Goal: Communication & Community: Answer question/provide support

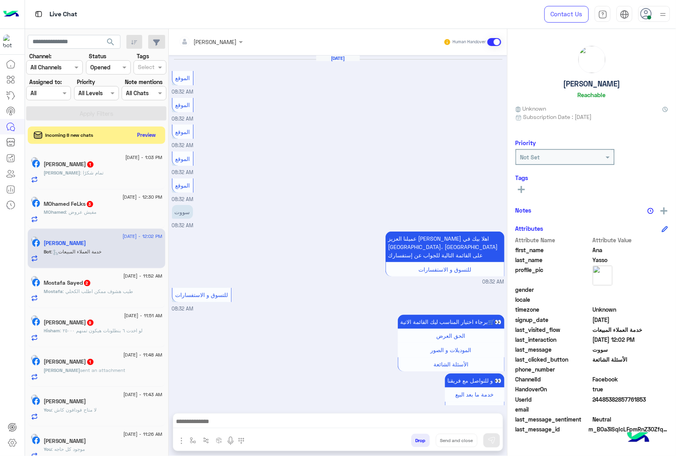
scroll to position [962, 0]
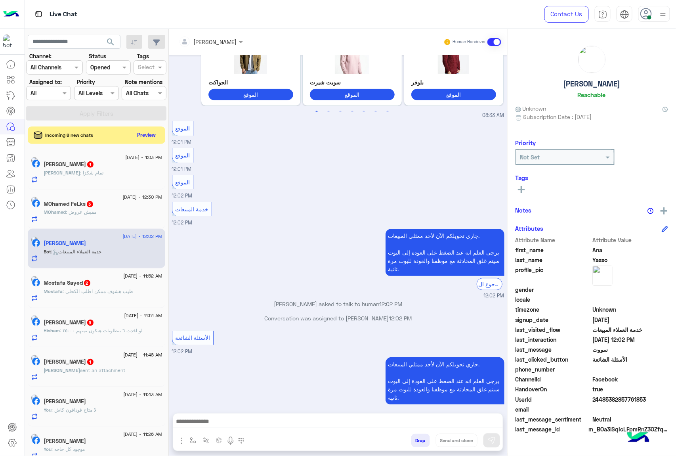
click at [209, 41] on div at bounding box center [211, 41] width 72 height 9
click at [224, 100] on div "[PERSON_NAME]" at bounding box center [215, 95] width 63 height 14
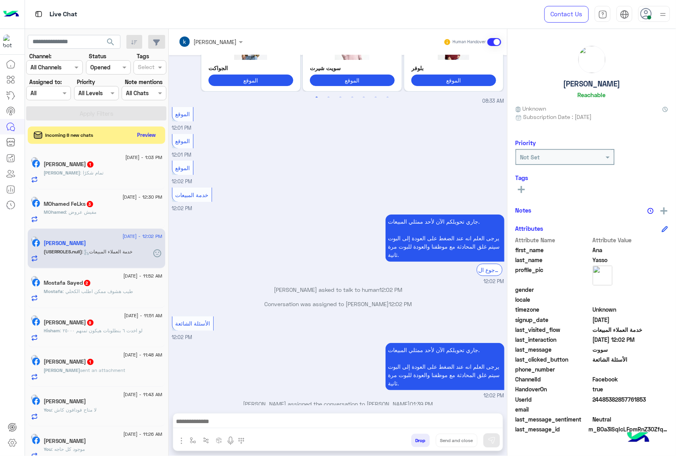
click at [228, 44] on div at bounding box center [211, 41] width 72 height 9
click at [260, 148] on div "الموقع 12:01 PM" at bounding box center [338, 145] width 333 height 27
click at [111, 172] on div "[PERSON_NAME] : تمام شكرًا" at bounding box center [103, 176] width 119 height 14
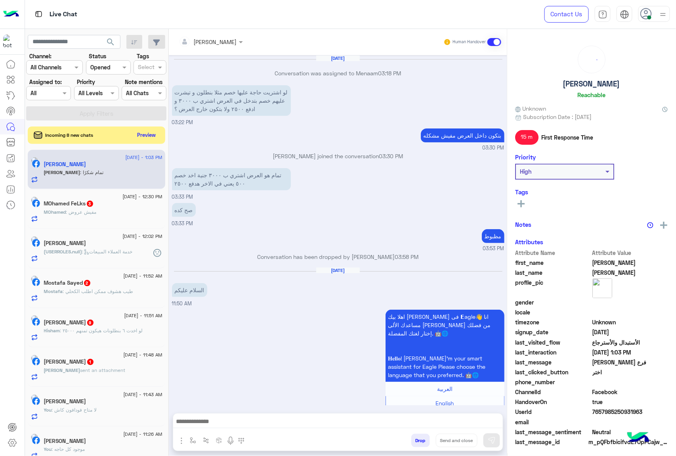
scroll to position [885, 0]
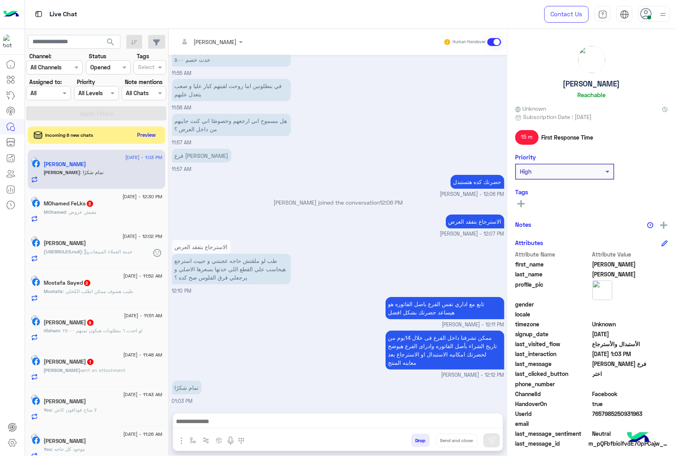
click at [647, 18] on icon at bounding box center [647, 14] width 12 height 12
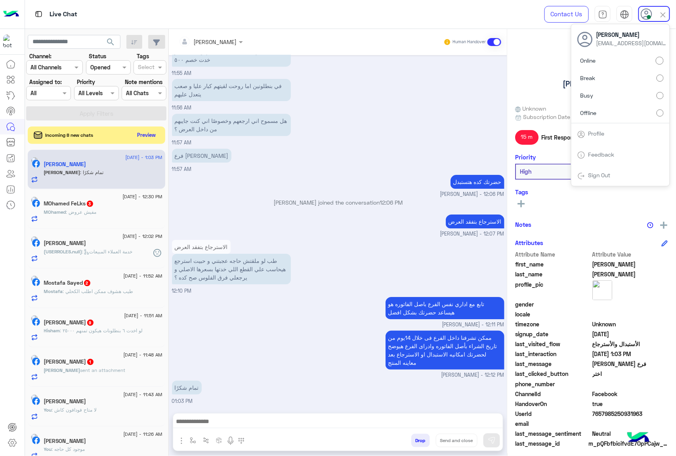
click at [622, 118] on label "Offline" at bounding box center [621, 112] width 86 height 14
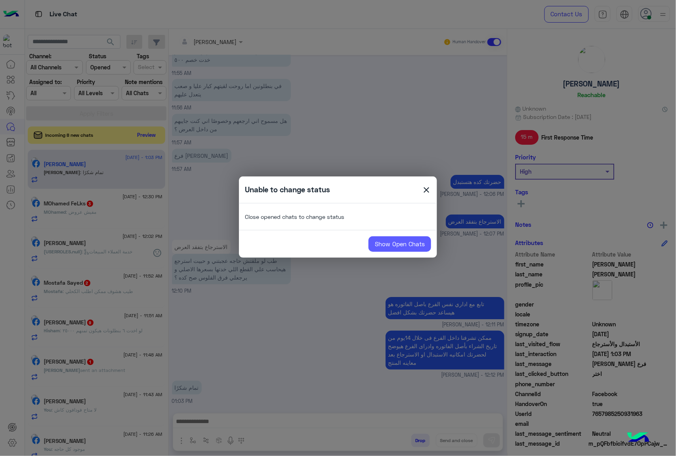
click at [404, 243] on link "Show Open Chats" at bounding box center [400, 244] width 63 height 16
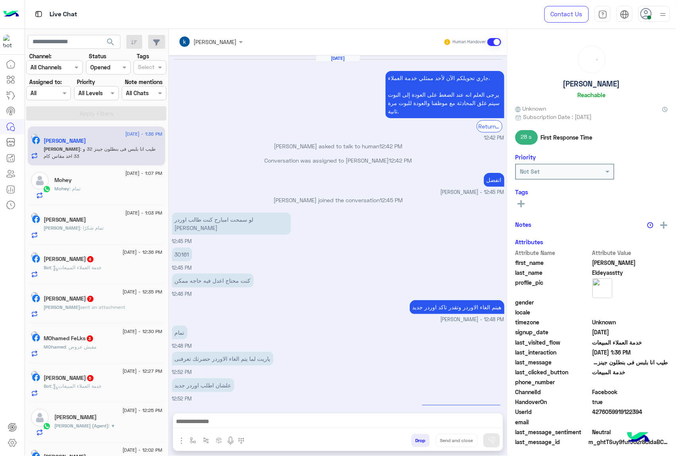
scroll to position [835, 0]
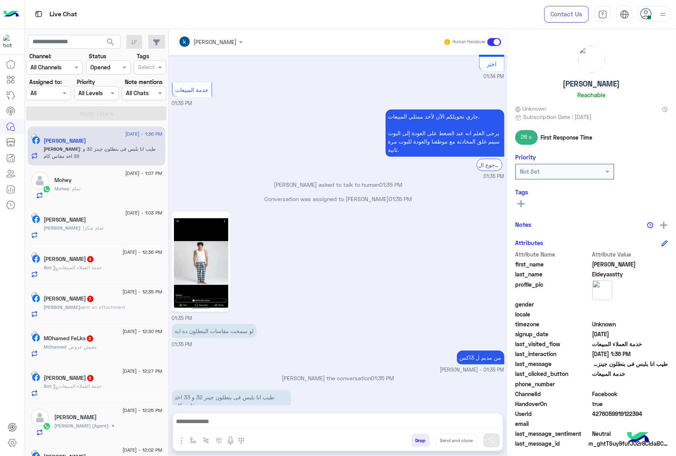
click at [414, 437] on button "Drop" at bounding box center [420, 440] width 19 height 13
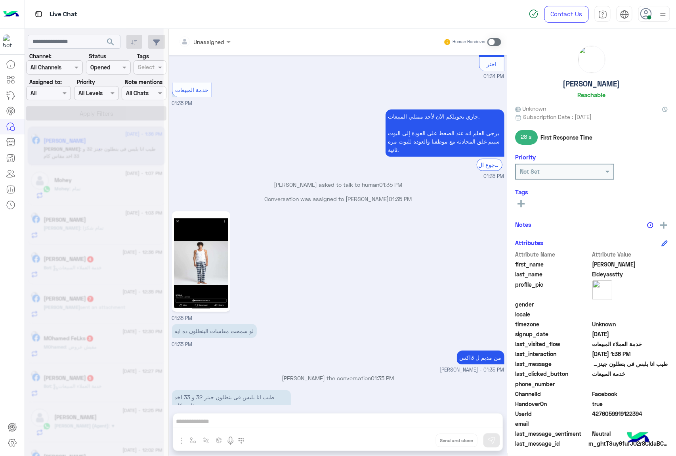
scroll to position [850, 0]
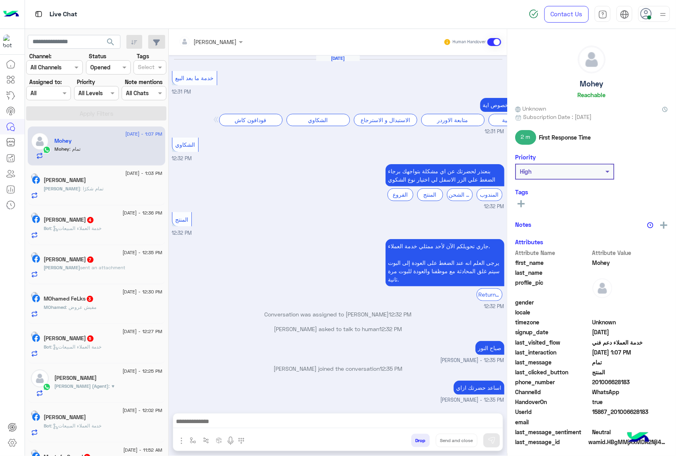
click at [417, 440] on button "Drop" at bounding box center [420, 440] width 19 height 13
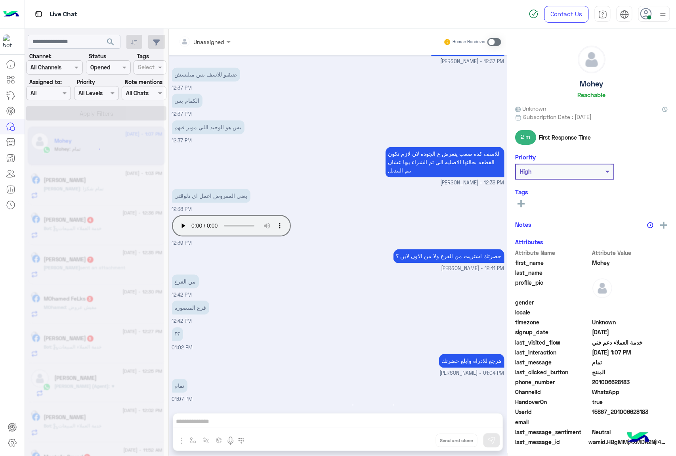
scroll to position [536, 0]
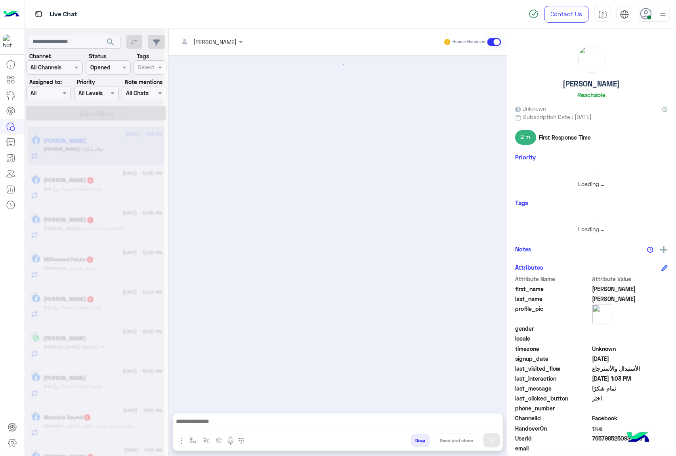
click at [417, 440] on button "Drop" at bounding box center [420, 440] width 19 height 13
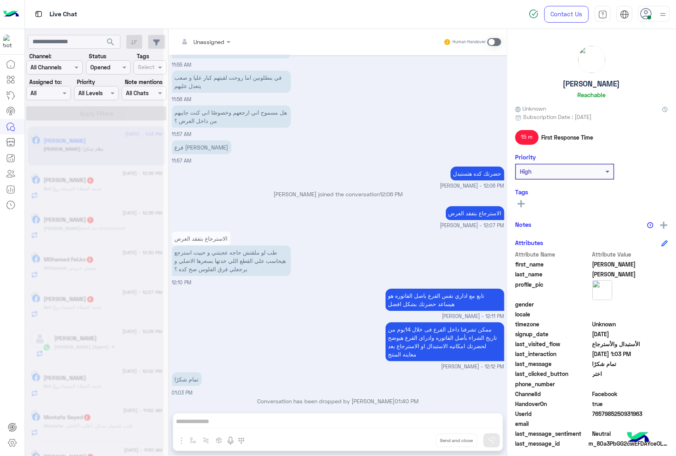
scroll to position [899, 0]
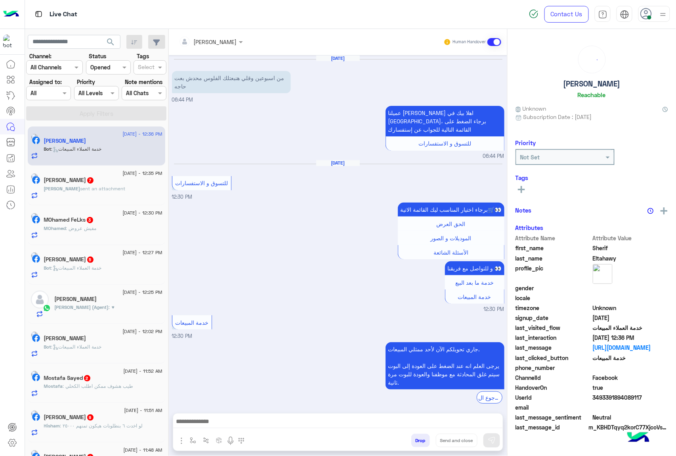
click at [417, 440] on button "Drop" at bounding box center [420, 440] width 19 height 13
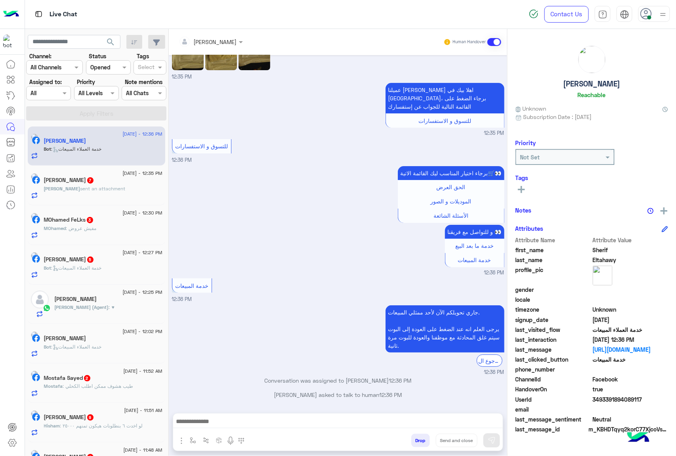
click at [417, 440] on button "Drop" at bounding box center [420, 440] width 19 height 13
click at [417, 440] on div "Omar Bahr Human Handover Aug 6, 2025 من اسبوعين وقلي هنبعتلك الفلوس محدش بعت حا…" at bounding box center [338, 244] width 339 height 430
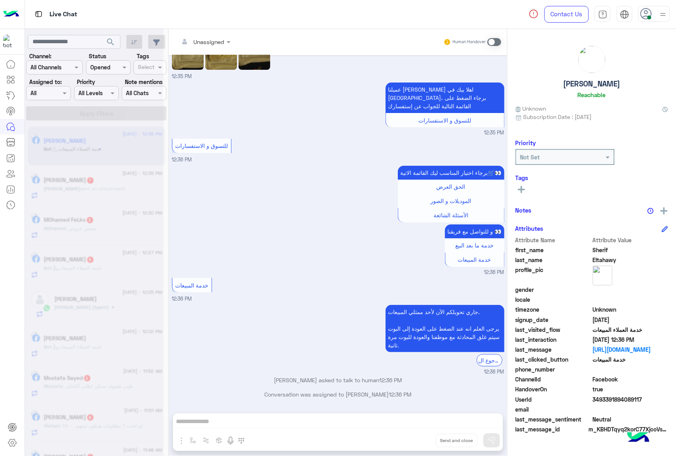
scroll to position [910, 0]
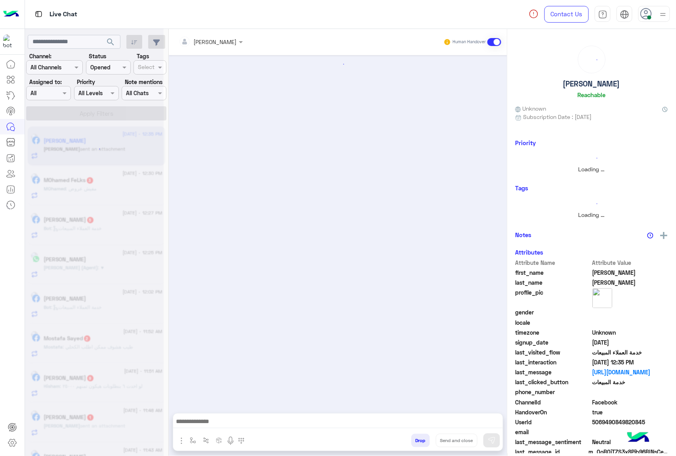
click at [417, 440] on button "Drop" at bounding box center [420, 440] width 19 height 13
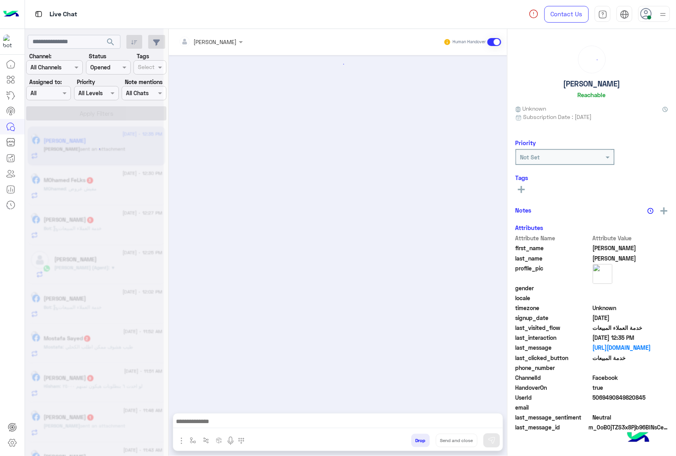
click at [417, 440] on button "Drop" at bounding box center [420, 440] width 19 height 13
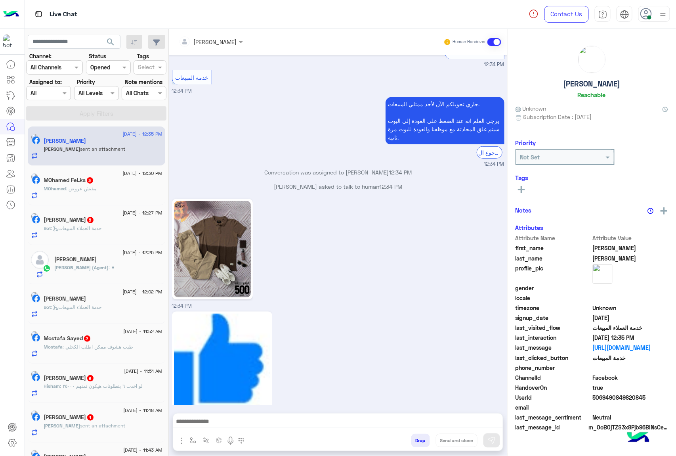
click at [417, 440] on button "Drop" at bounding box center [420, 440] width 19 height 13
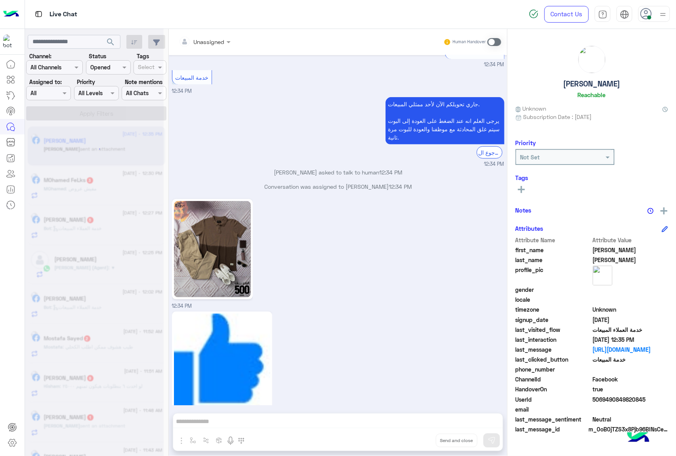
scroll to position [1182, 0]
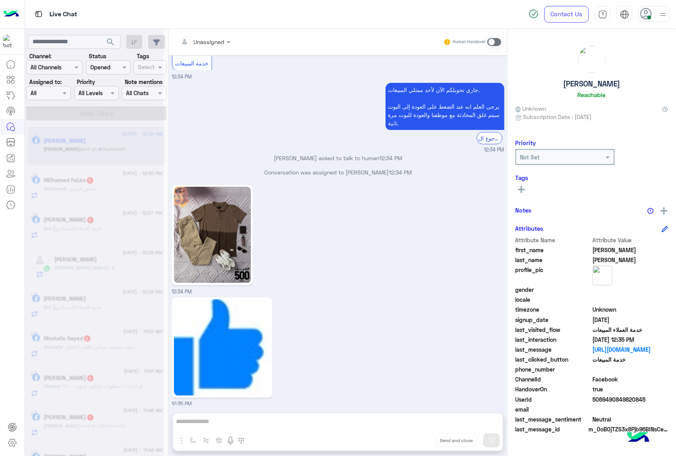
click at [417, 440] on div "Unassigned Human Handover Aug 2, 2025 خدمة المبيعات 07:36 PM جاري تحويلكم الآن …" at bounding box center [338, 244] width 339 height 430
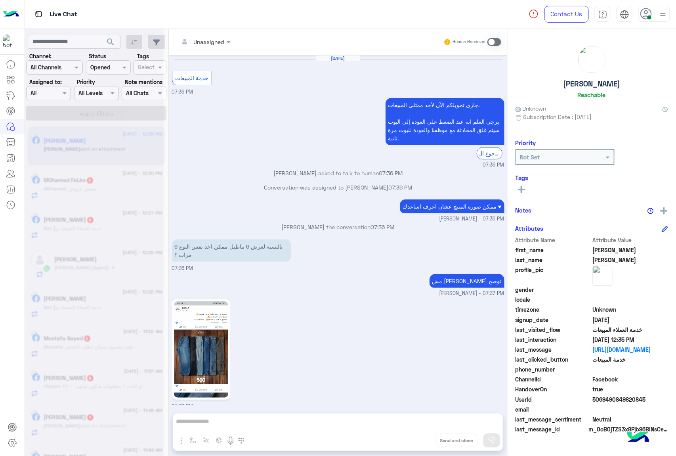
click at [0, 0] on button "Drop" at bounding box center [0, 0] width 0 height 0
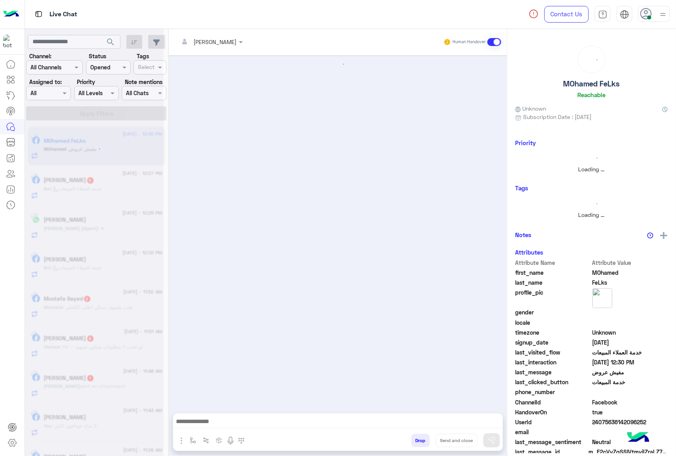
click at [417, 440] on button "Drop" at bounding box center [420, 440] width 19 height 13
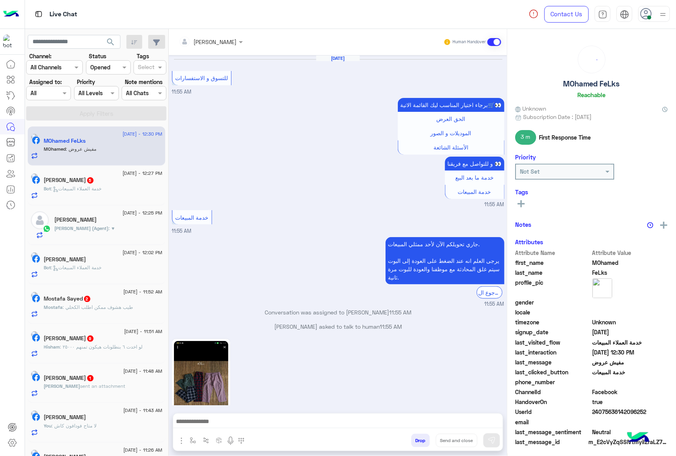
click at [417, 440] on div "Omar Bahr Human Handover Jul 25, 2025 للتسوق و الاستفسارات 11:55 AM برجاء اختيا…" at bounding box center [338, 244] width 339 height 430
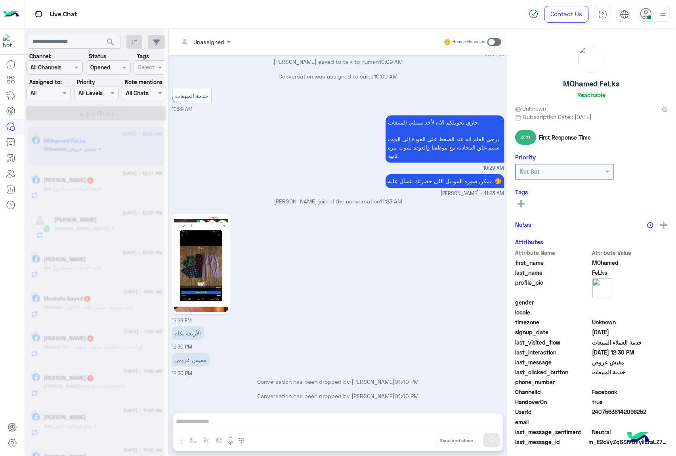
click at [417, 440] on div "Unassigned Human Handover Jul 25, 2025 للتسوق و الاستفسارات 11:55 AM برجاء اختي…" at bounding box center [338, 244] width 339 height 430
click at [0, 0] on button "Drop" at bounding box center [0, 0] width 0 height 0
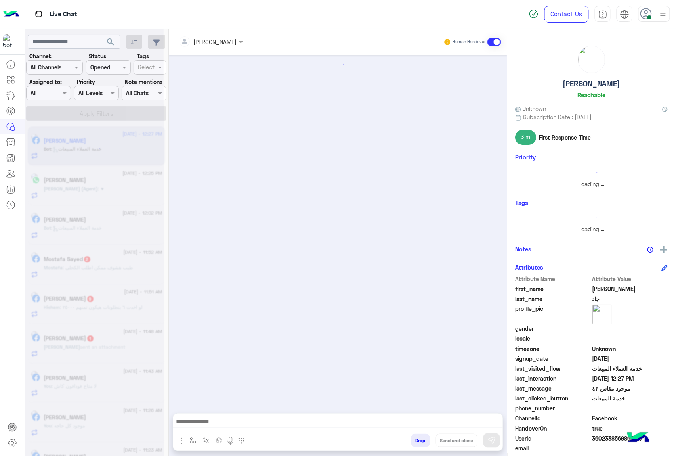
click at [417, 440] on button "Drop" at bounding box center [420, 440] width 19 height 13
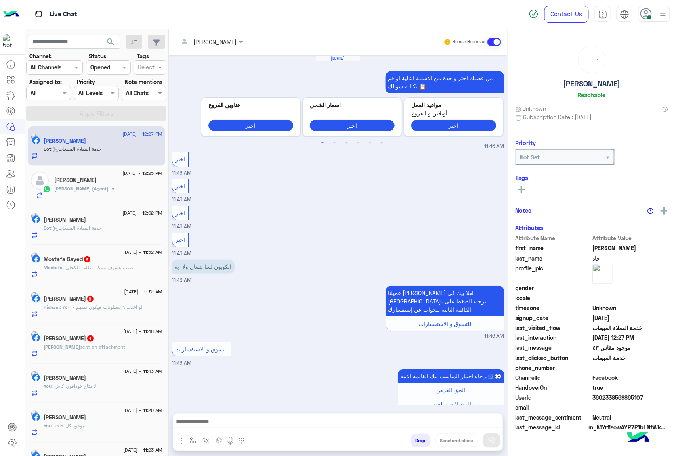
click at [417, 440] on div "Omar Bahr Human Handover May 17, 2025 من فضلك اختر واحدة من الأسئلة التالية او …" at bounding box center [338, 244] width 339 height 430
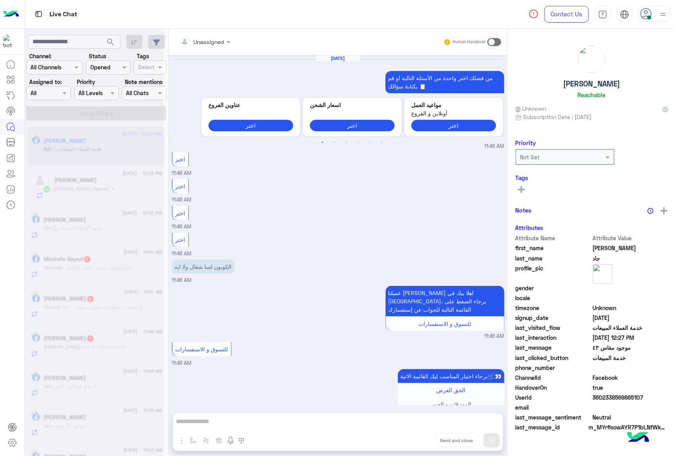
scroll to position [986, 0]
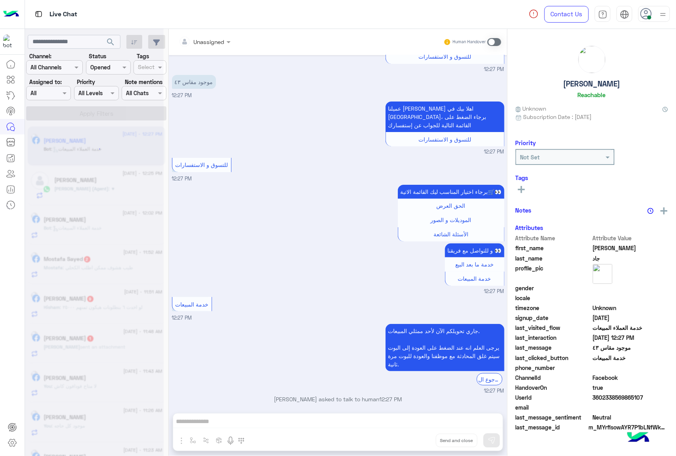
click at [417, 440] on div "Unassigned Human Handover May 17, 2025 من فضلك اختر واحدة من الأسئلة التالية او…" at bounding box center [338, 244] width 339 height 430
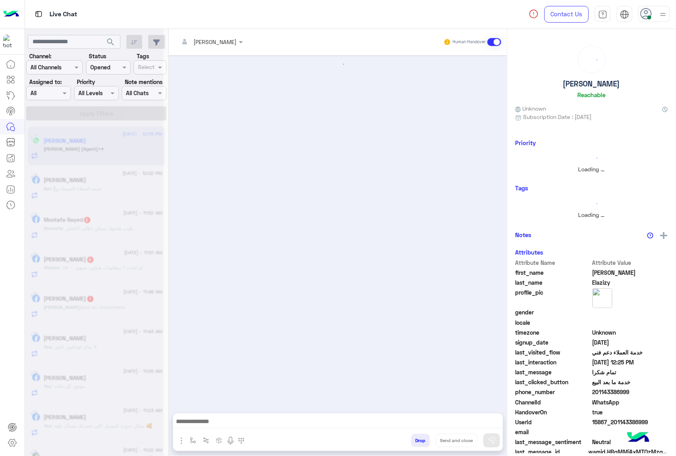
click at [417, 440] on button "Drop" at bounding box center [420, 440] width 19 height 13
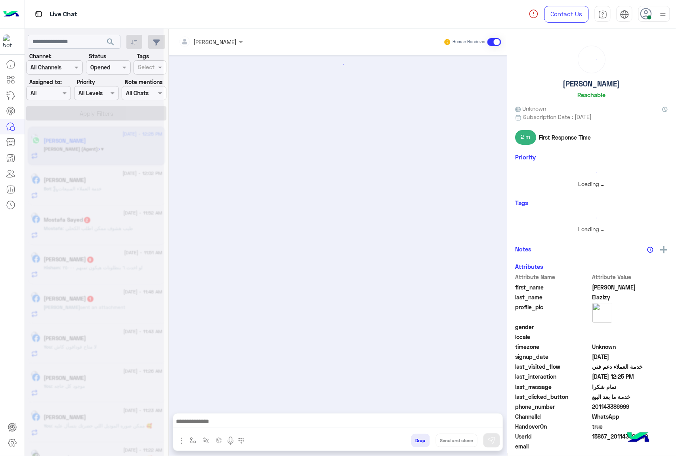
click at [417, 440] on button "Drop" at bounding box center [420, 440] width 19 height 13
click at [417, 440] on div "Mohamed mmdouh Human Handover Drop Send and close" at bounding box center [338, 244] width 339 height 430
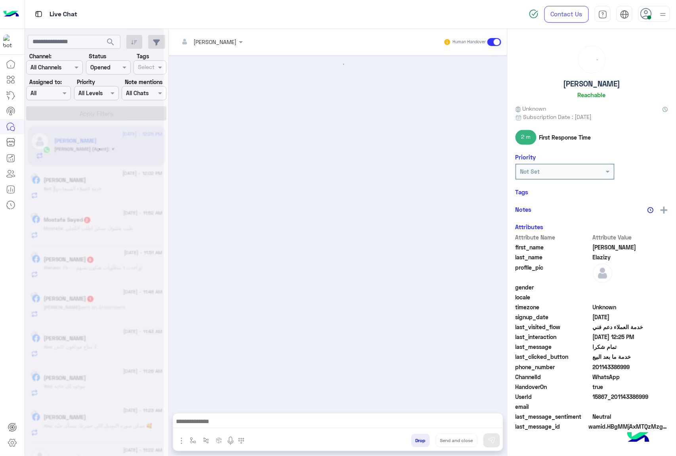
click at [417, 440] on button "Drop" at bounding box center [420, 440] width 19 height 13
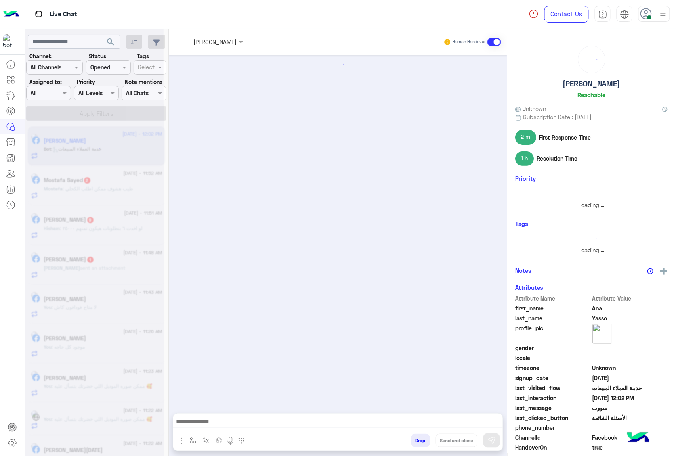
click at [417, 440] on button "Drop" at bounding box center [420, 440] width 19 height 13
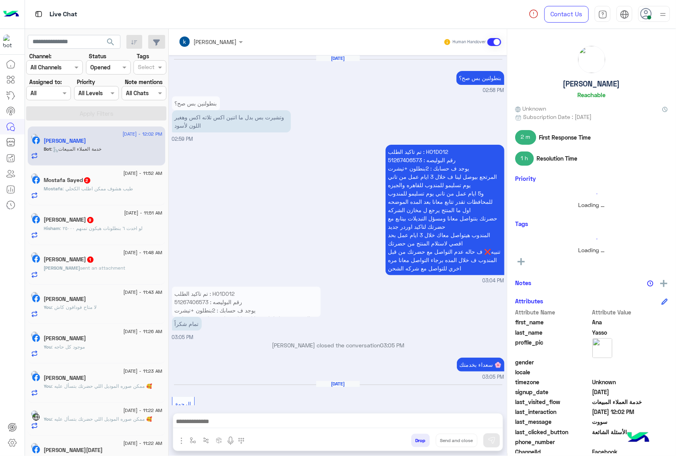
click at [417, 440] on button "Drop" at bounding box center [420, 440] width 19 height 13
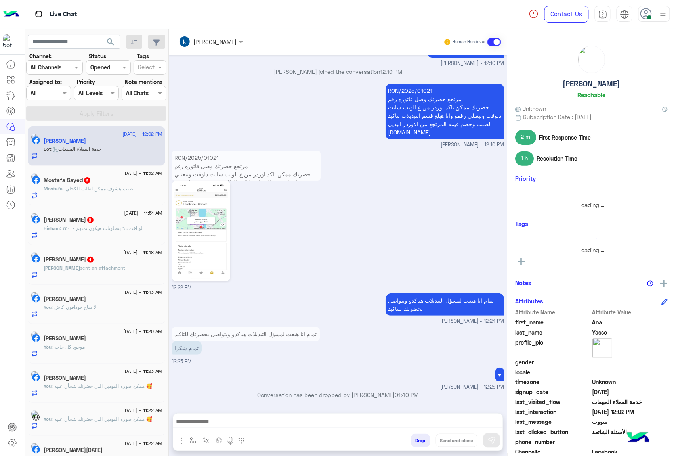
click at [417, 440] on div "khaled mohamed Human Handover Aug 1, 2025 بنطولنين بس صح؟ 02:58 PM بنطولنين بس …" at bounding box center [338, 244] width 339 height 430
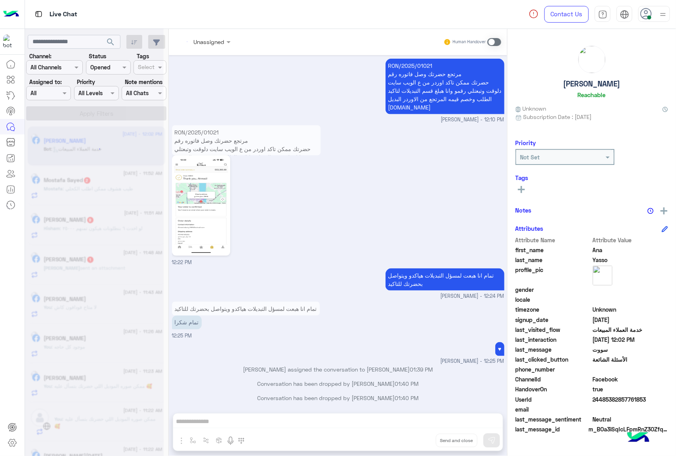
scroll to position [2288, 0]
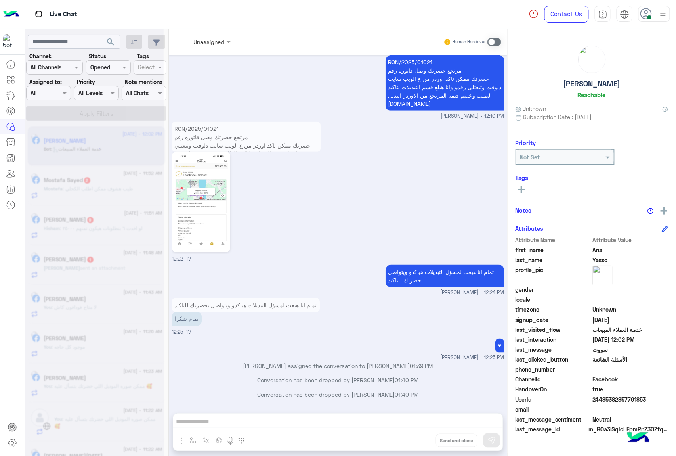
click at [417, 440] on div "Unassigned Human Handover Aug 1, 2025 بنطولنين بس صح؟ 02:58 PM بنطولنين بس صح؟ …" at bounding box center [338, 244] width 339 height 430
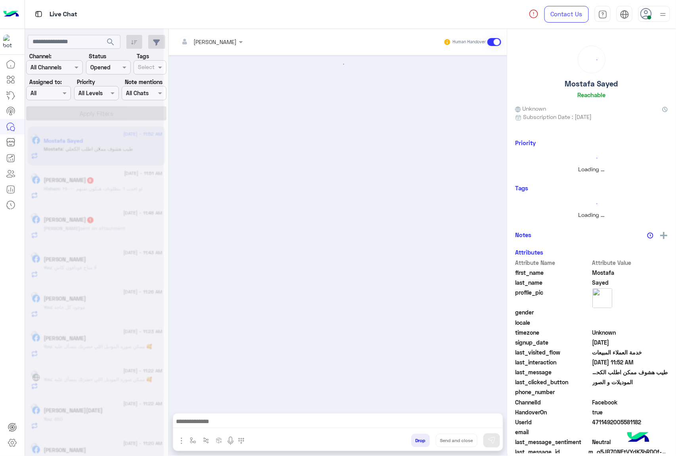
click at [417, 440] on button "Drop" at bounding box center [420, 440] width 19 height 13
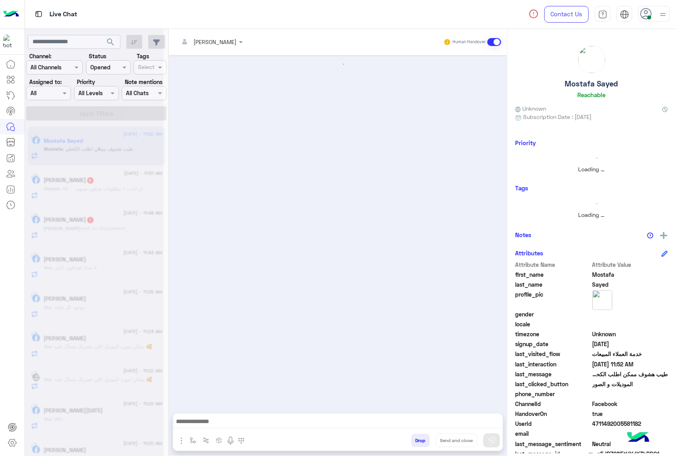
click at [417, 440] on button "Drop" at bounding box center [420, 440] width 19 height 13
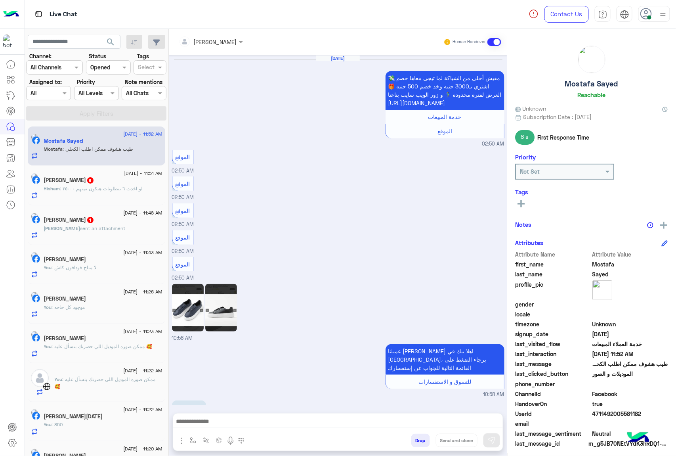
click at [417, 440] on button "Drop" at bounding box center [420, 440] width 19 height 13
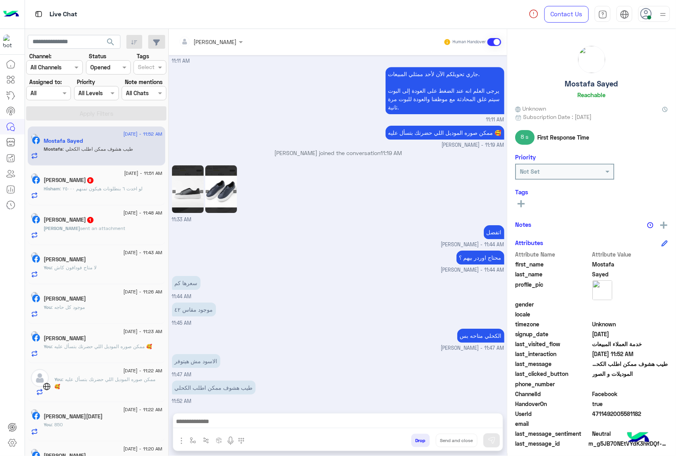
click at [417, 440] on div "Omar Bahr Human Handover Aug 10, 2025 مفيش أحلى من الشياكة لما تيجي معاها خصم 💸…" at bounding box center [338, 244] width 339 height 430
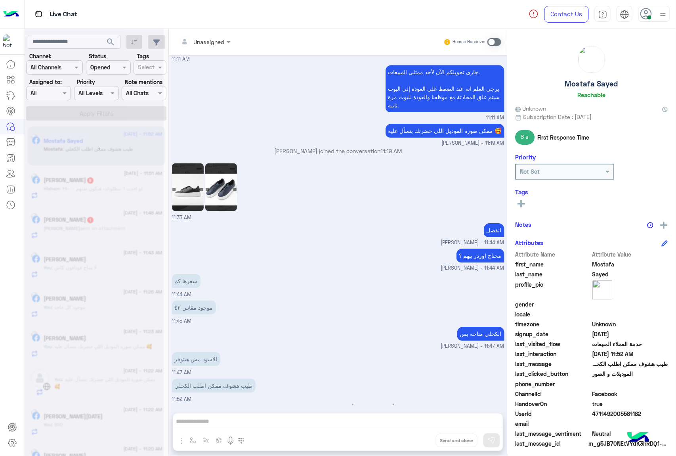
click at [417, 440] on div "Unassigned Human Handover Aug 10, 2025 مفيش أحلى من الشياكة لما تيجي معاها خصم …" at bounding box center [338, 244] width 339 height 430
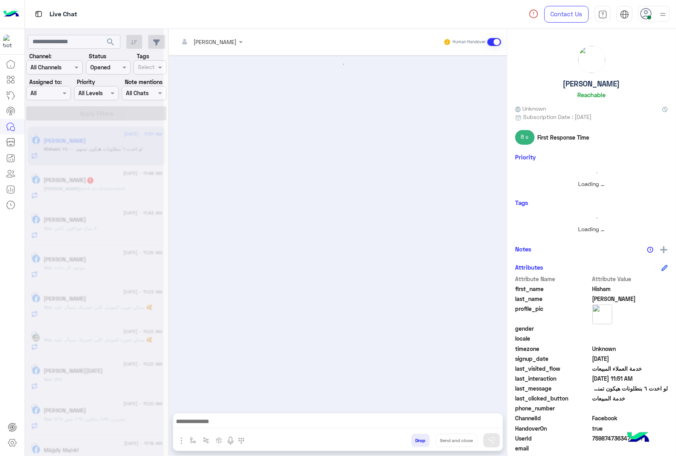
click at [417, 440] on button "Drop" at bounding box center [420, 440] width 19 height 13
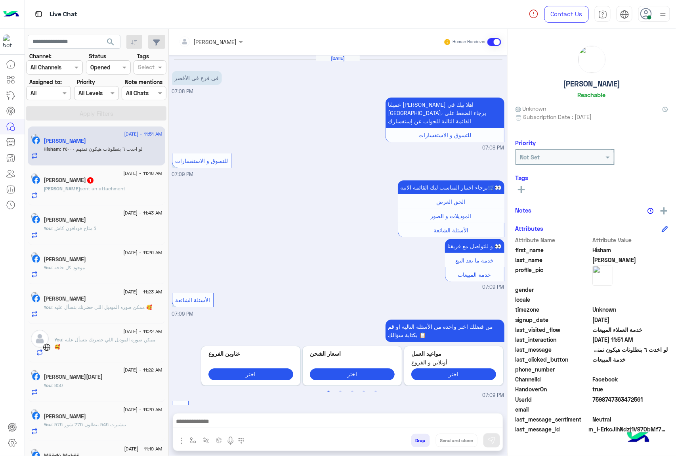
click at [417, 440] on button "Drop" at bounding box center [420, 440] width 19 height 13
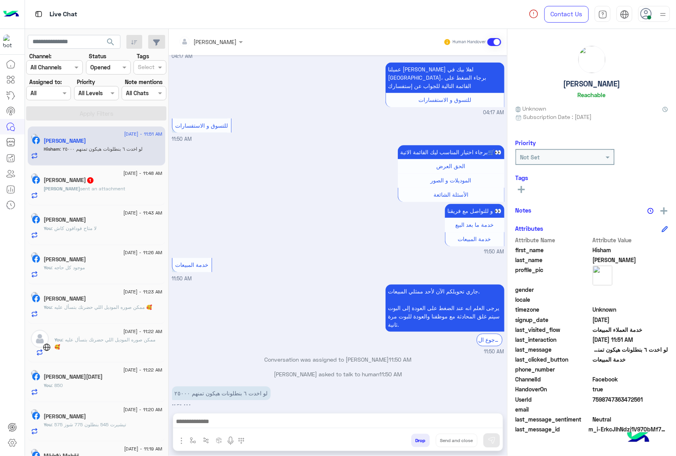
click at [417, 440] on div "Omar Bahr Human Handover Jul 4, 2025 فى فرع فى الأقصر 07:08 PM عميلنا العزيز Hi…" at bounding box center [338, 244] width 339 height 430
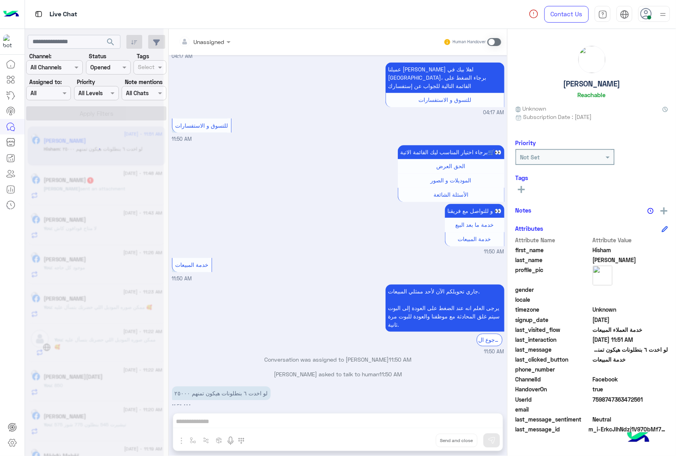
scroll to position [583, 0]
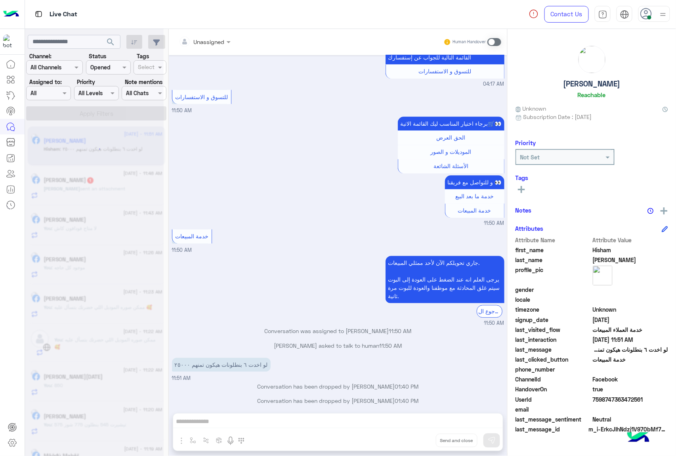
click at [417, 440] on div "Unassigned Human Handover Jul 4, 2025 فى فرع فى الأقصر 07:08 PM عميلنا العزيز H…" at bounding box center [338, 244] width 339 height 430
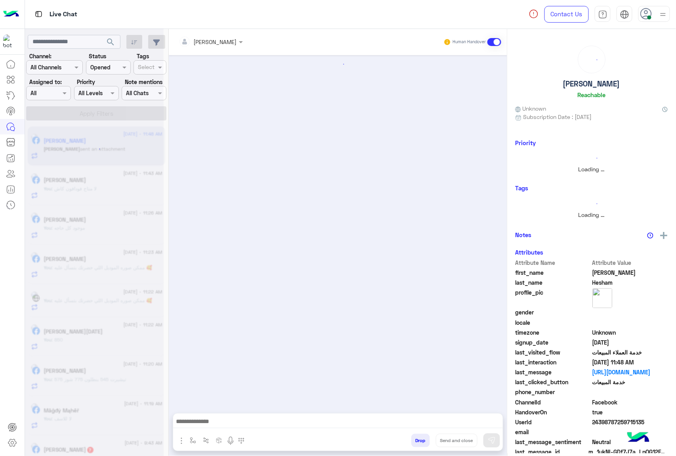
click at [417, 440] on button "Drop" at bounding box center [420, 440] width 19 height 13
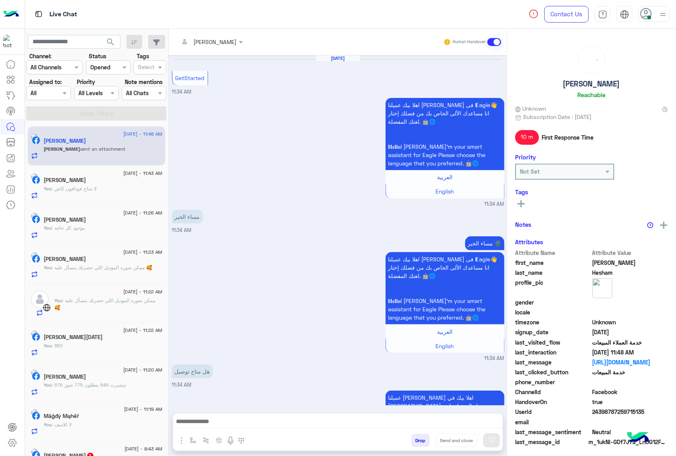
click at [417, 440] on div "Omar Bahr Human Handover Aug 10, 2025 GetStarted 11:34 AM اهلا بيك عميلنا العزي…" at bounding box center [338, 244] width 339 height 430
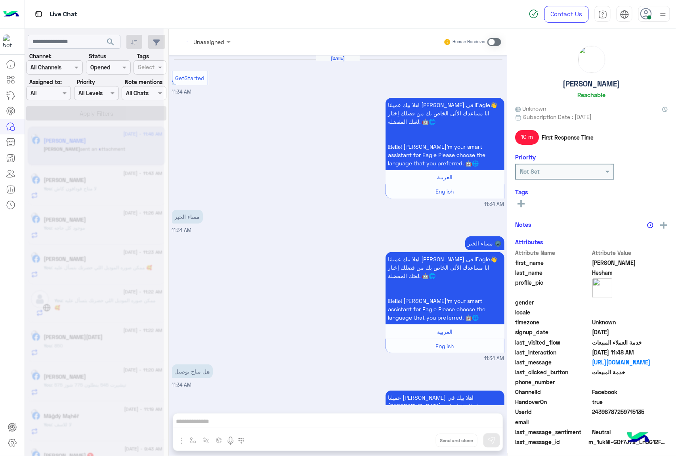
scroll to position [996, 0]
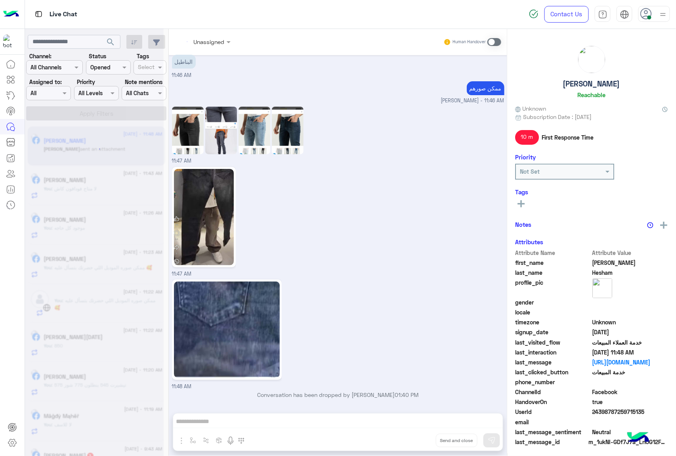
click at [417, 440] on div "Unassigned Human Handover Aug 10, 2025 GetStarted 11:34 AM اهلا بيك عميلنا العز…" at bounding box center [338, 244] width 339 height 430
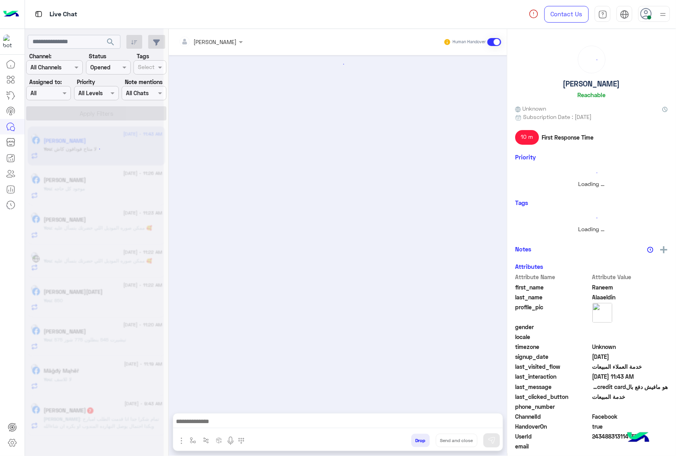
click at [417, 440] on button "Drop" at bounding box center [420, 440] width 19 height 13
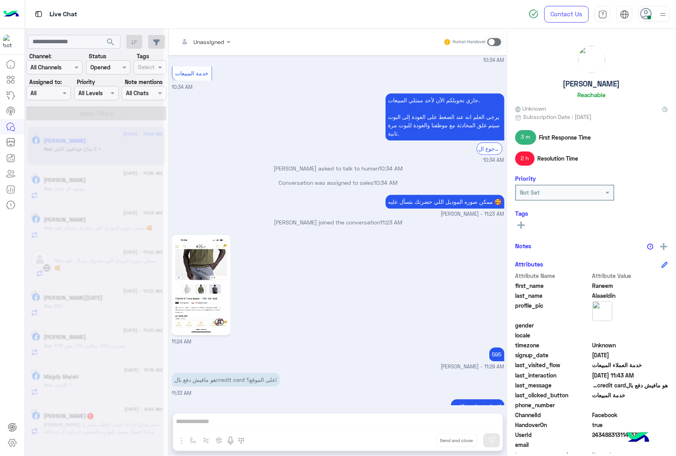
scroll to position [604, 0]
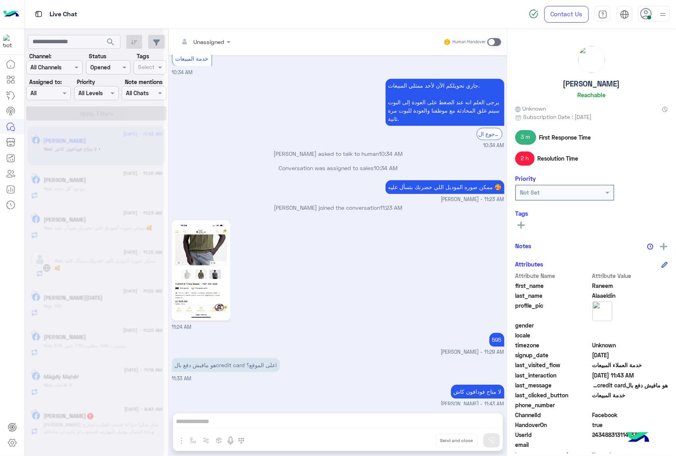
click at [417, 440] on div "Unassigned Human Handover Aug 10, 2025 GetStarted 10:31 AM اهلا بيك عميلنا العز…" at bounding box center [338, 244] width 339 height 430
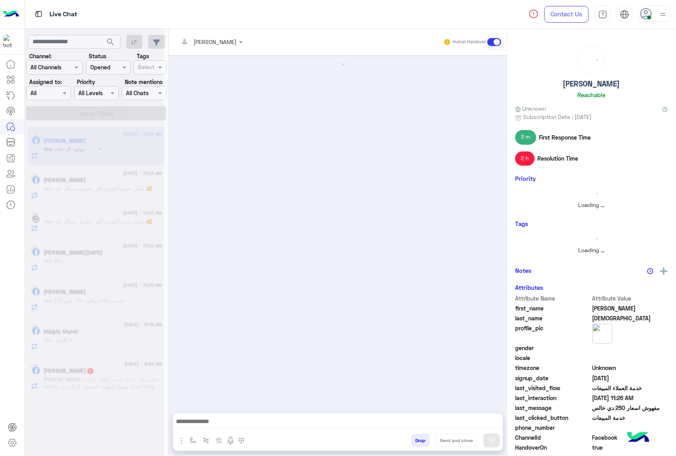
click at [417, 440] on button "Drop" at bounding box center [420, 440] width 19 height 13
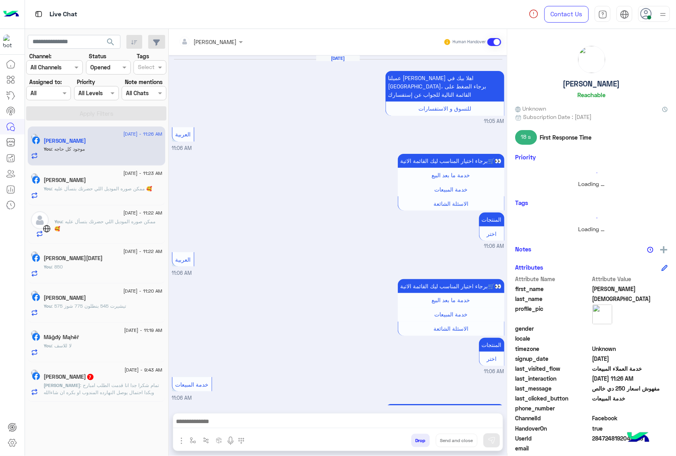
scroll to position [790, 0]
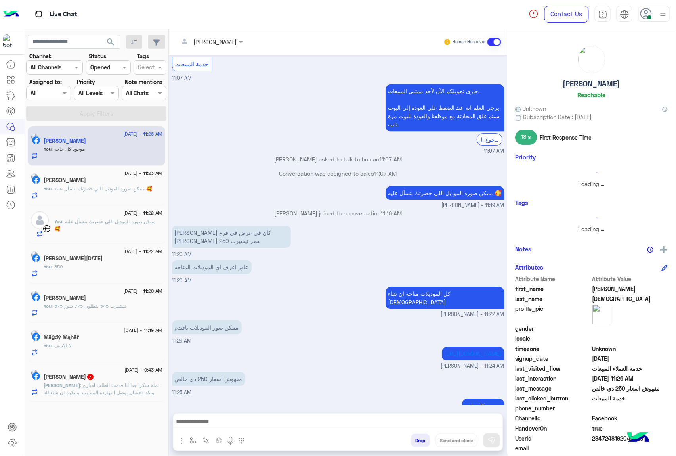
click at [417, 440] on button "Drop" at bounding box center [420, 440] width 19 height 13
click at [417, 440] on div "Omar Bahr Human Handover Aug 10, 2025 عميلنا العزيز Mohamed اهلا بيك في إيجل، ب…" at bounding box center [338, 244] width 339 height 430
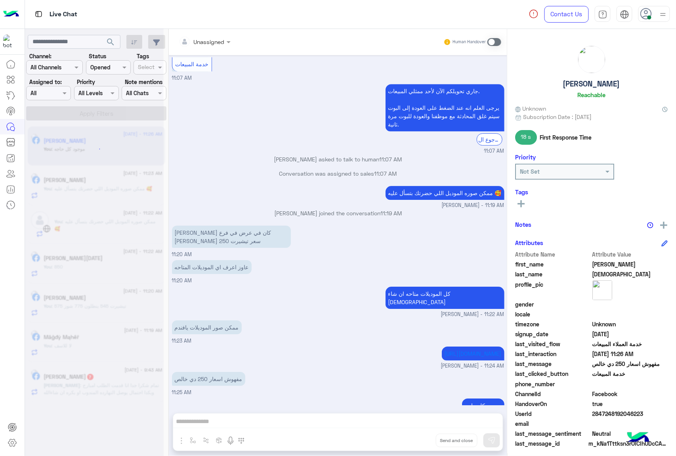
click at [417, 440] on div "Unassigned Human Handover Aug 10, 2025 عميلنا العزيز Mohamed اهلا بيك في إيجل، …" at bounding box center [338, 244] width 339 height 430
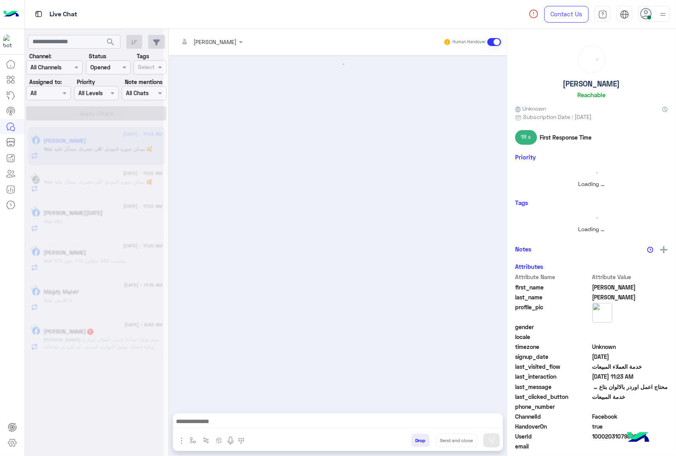
click at [417, 440] on button "Drop" at bounding box center [420, 440] width 19 height 13
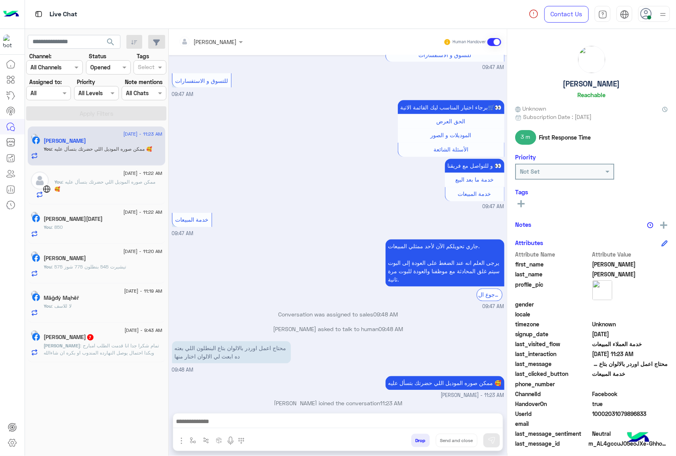
click at [417, 440] on div "Omar Bahr Human Handover Aug 10, 2025 GetStarted 09:47 AM اهلا بيك عميلنا العزي…" at bounding box center [338, 244] width 339 height 430
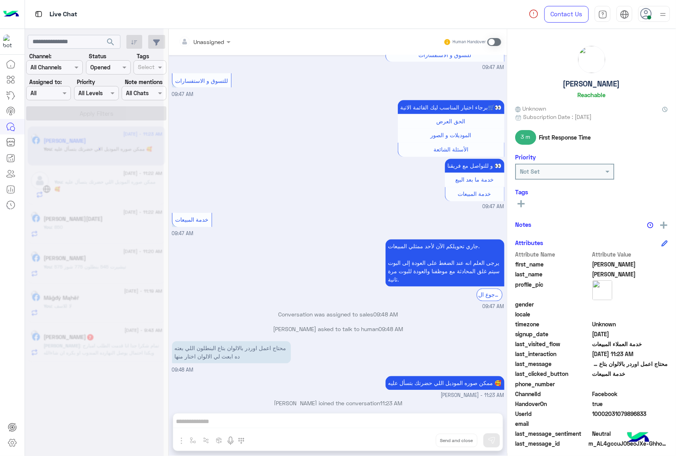
scroll to position [460, 0]
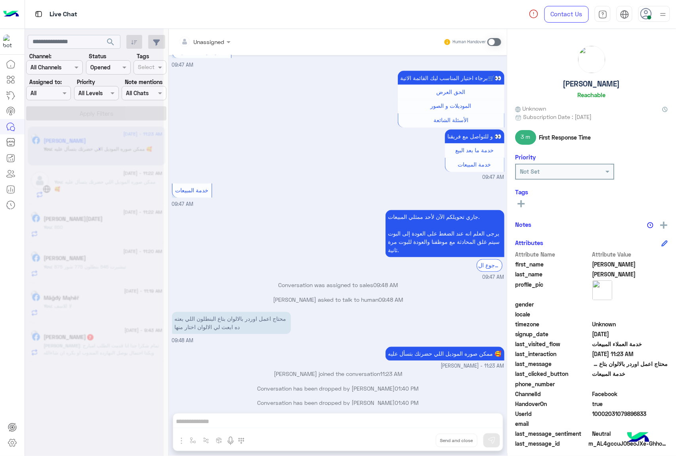
click at [417, 440] on div "Unassigned Human Handover Aug 10, 2025 GetStarted 09:47 AM اهلا بيك عميلنا العز…" at bounding box center [338, 244] width 339 height 430
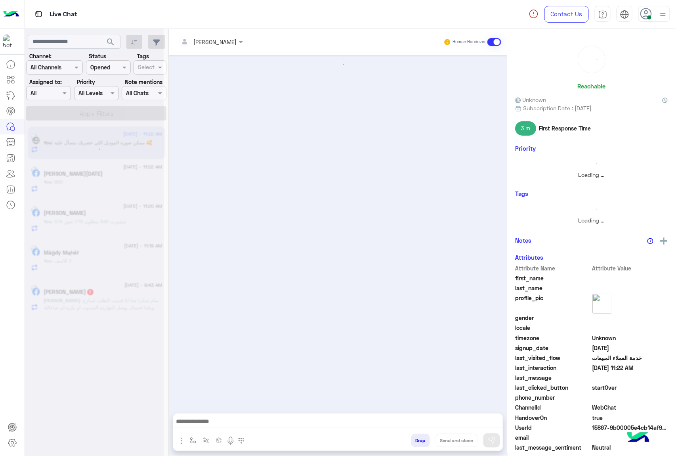
click at [417, 440] on button "Drop" at bounding box center [420, 440] width 19 height 13
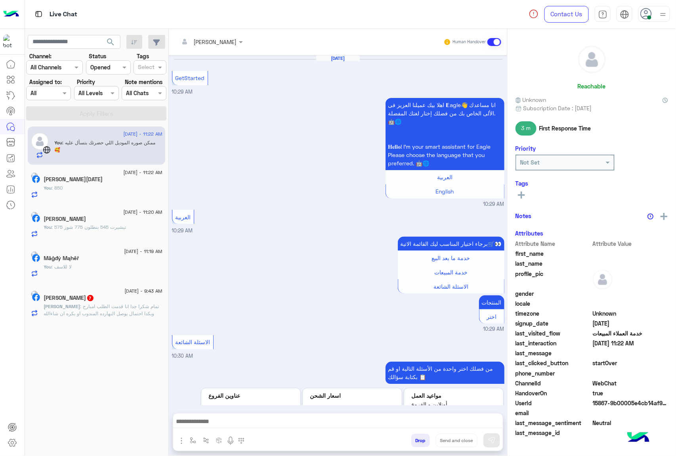
click at [417, 440] on button "Drop" at bounding box center [420, 440] width 19 height 13
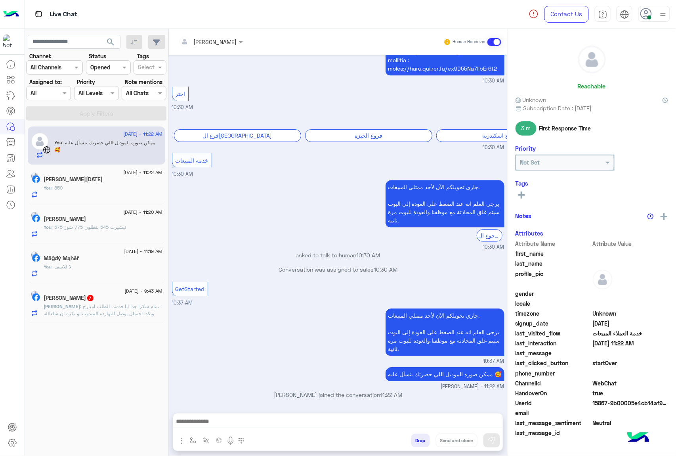
click at [417, 440] on div "Omar Bahr Human Handover Aug 10, 2025 GetStarted 10:29 AM اهلا بيك عميلنا العزي…" at bounding box center [338, 244] width 339 height 430
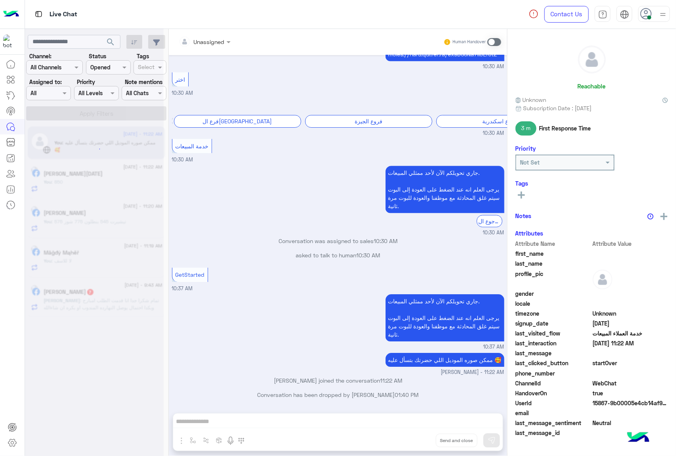
click at [417, 440] on div "Unassigned Human Handover Aug 10, 2025 GetStarted 10:29 AM اهلا بيك عميلنا العز…" at bounding box center [338, 244] width 339 height 430
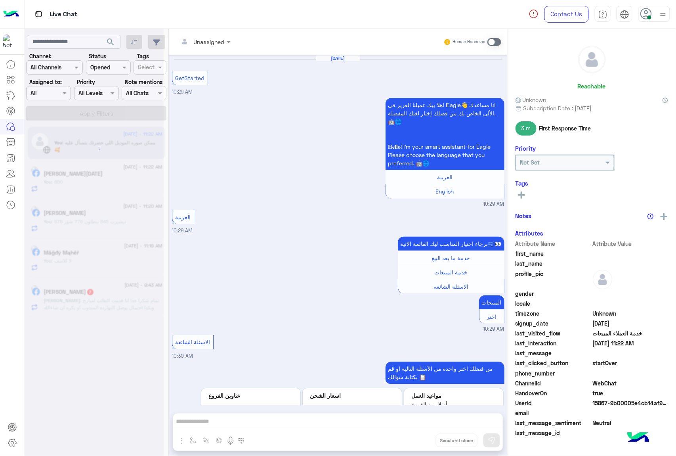
click at [0, 0] on button "Drop" at bounding box center [0, 0] width 0 height 0
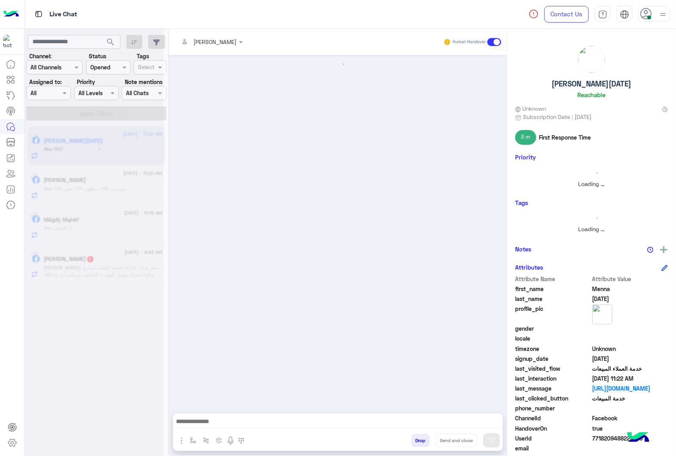
click at [417, 440] on button "Drop" at bounding box center [420, 440] width 19 height 13
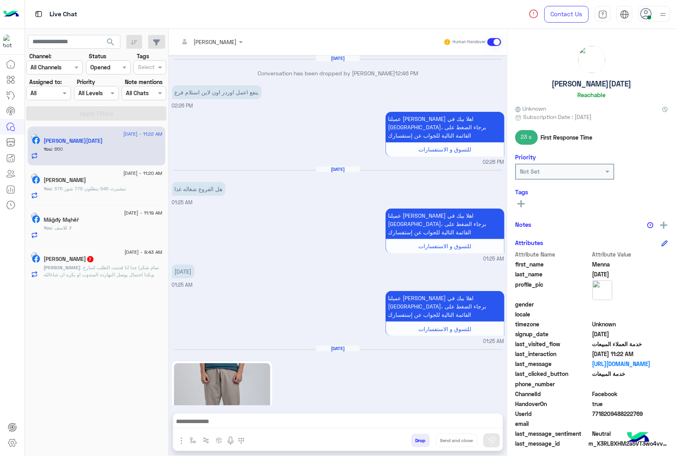
click at [417, 440] on button "Drop" at bounding box center [420, 440] width 19 height 13
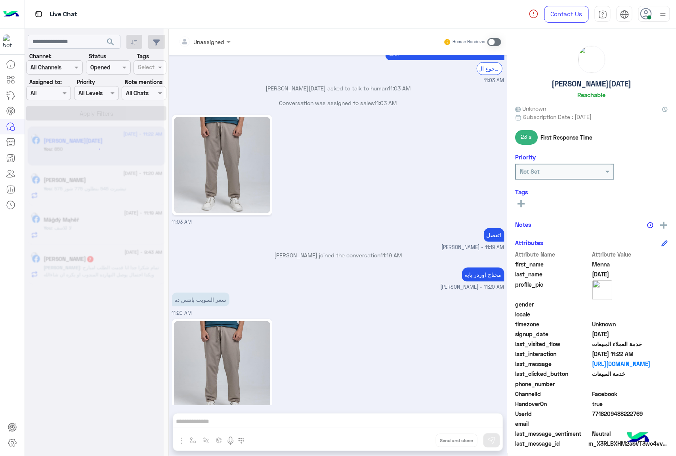
click at [417, 440] on div "Unassigned Human Handover Apr 3, 2025 Conversation has been dropped by mohamed …" at bounding box center [338, 244] width 339 height 430
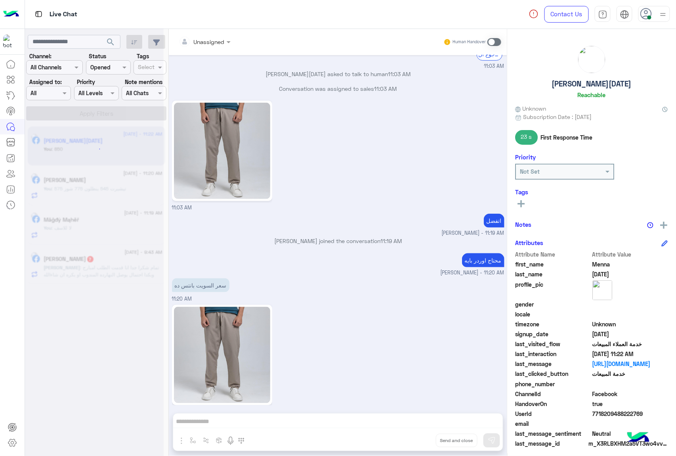
click at [417, 440] on div "Unassigned Human Handover Apr 3, 2025 Conversation has been dropped by mohamed …" at bounding box center [338, 244] width 339 height 430
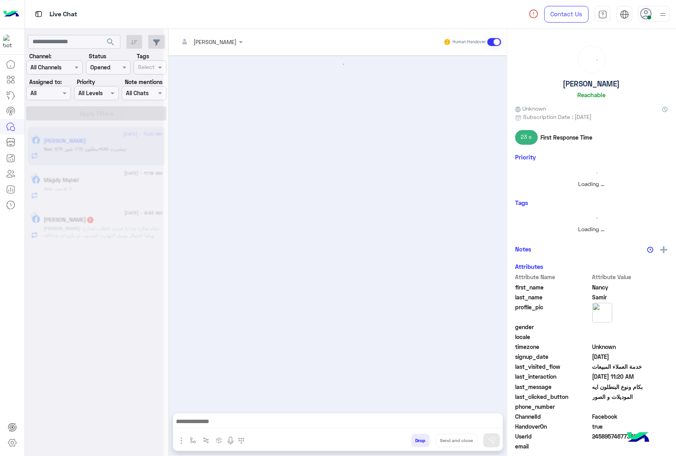
click at [417, 440] on button "Drop" at bounding box center [420, 440] width 19 height 13
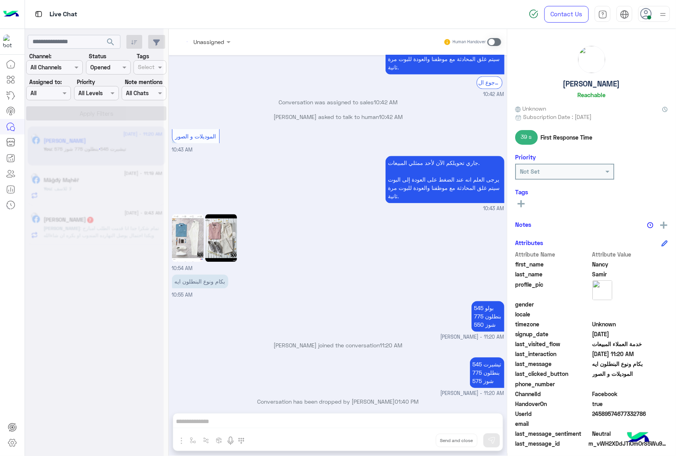
click at [417, 440] on div "Unassigned Human Handover Aug 10, 2025 10:42 AM عميلنا العزيز Nancy اهلا بيك في…" at bounding box center [338, 244] width 339 height 430
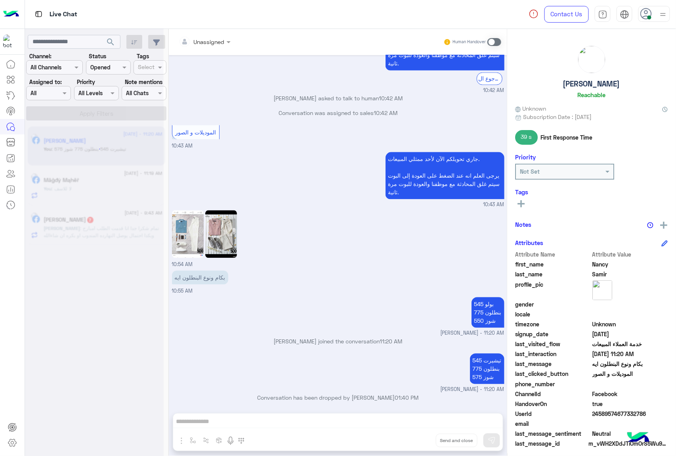
click at [417, 440] on div "Unassigned Human Handover Aug 10, 2025 10:42 AM عميلنا العزيز Nancy اهلا بيك في…" at bounding box center [338, 244] width 339 height 430
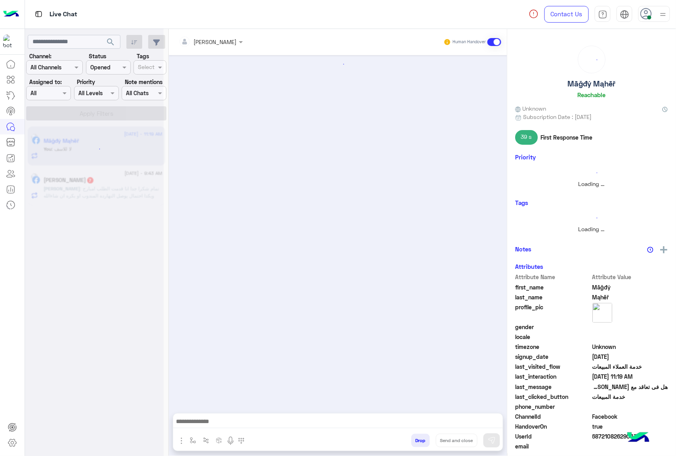
click at [417, 440] on button "Drop" at bounding box center [420, 440] width 19 height 13
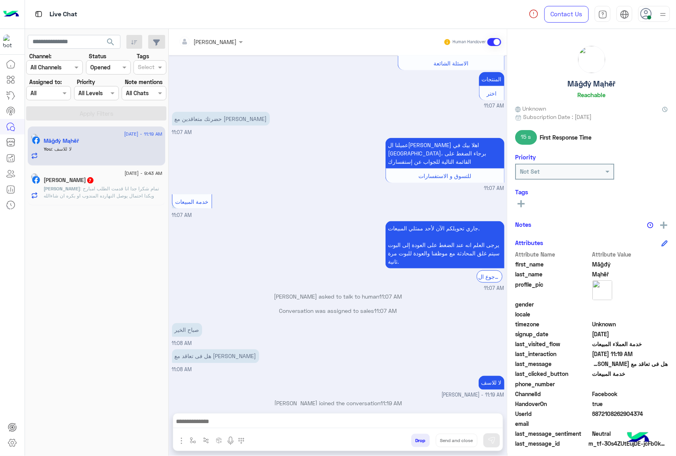
click at [417, 440] on button "Drop" at bounding box center [420, 440] width 19 height 13
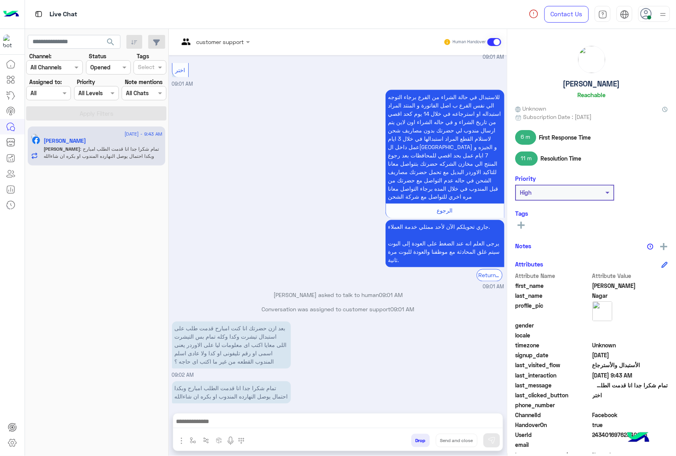
click at [417, 440] on button "Drop" at bounding box center [420, 440] width 19 height 13
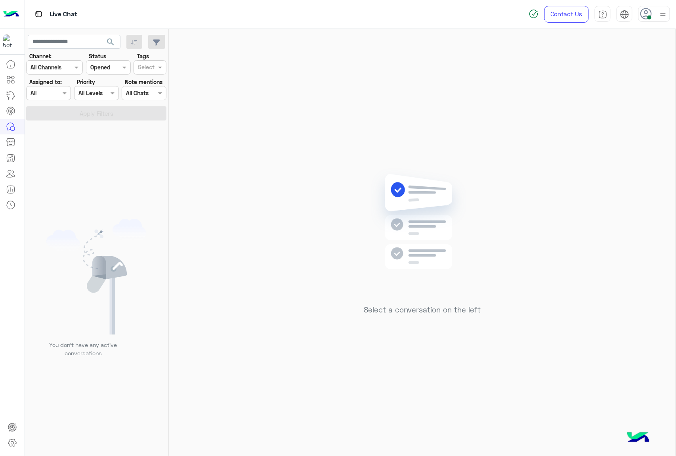
click at [646, 18] on use at bounding box center [646, 13] width 11 height 11
click at [617, 118] on label "Offline" at bounding box center [621, 112] width 86 height 14
